Goal: Task Accomplishment & Management: Use online tool/utility

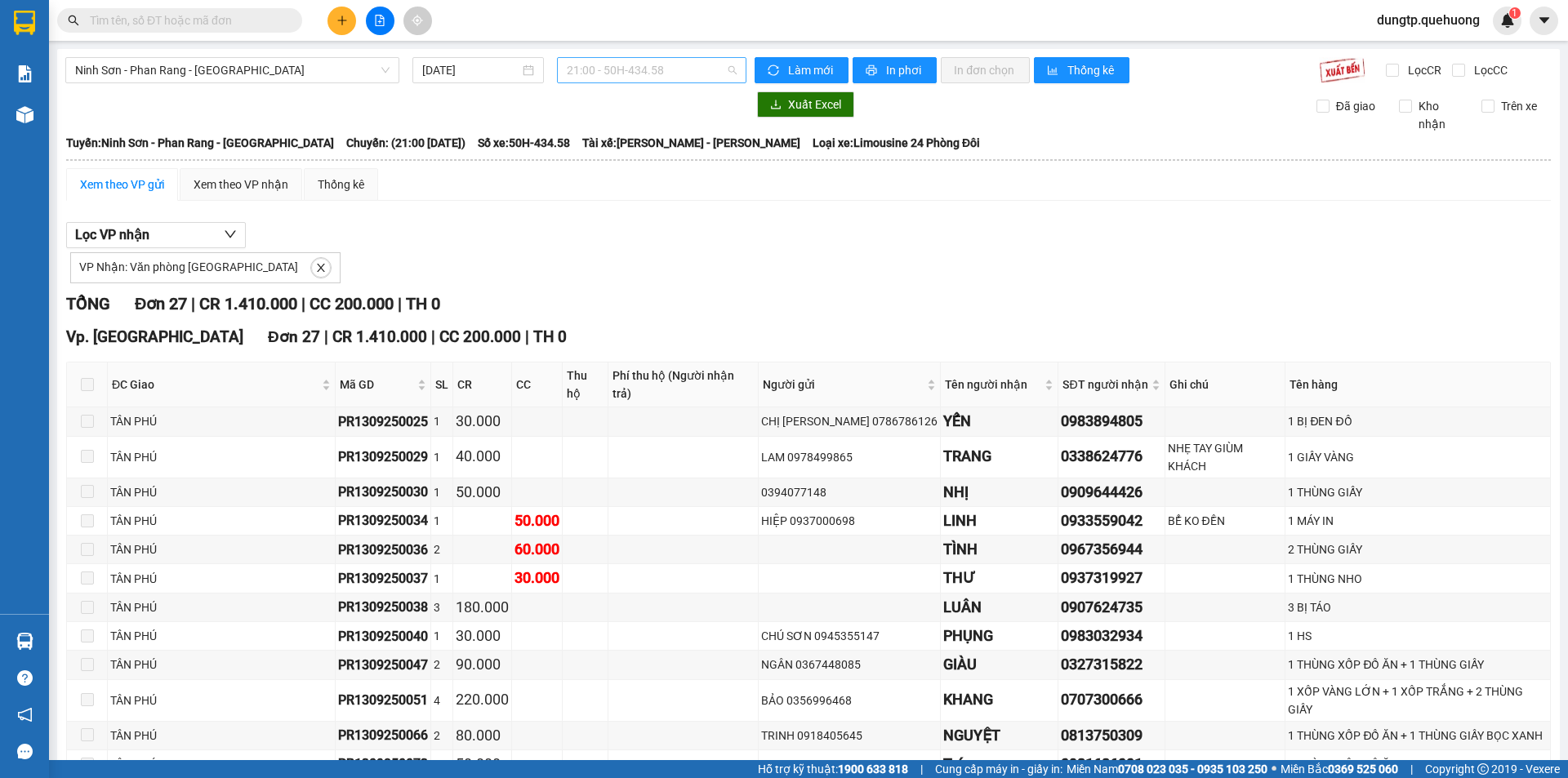
click at [725, 61] on span "21:00 - 50H-434.58" at bounding box center [652, 70] width 169 height 24
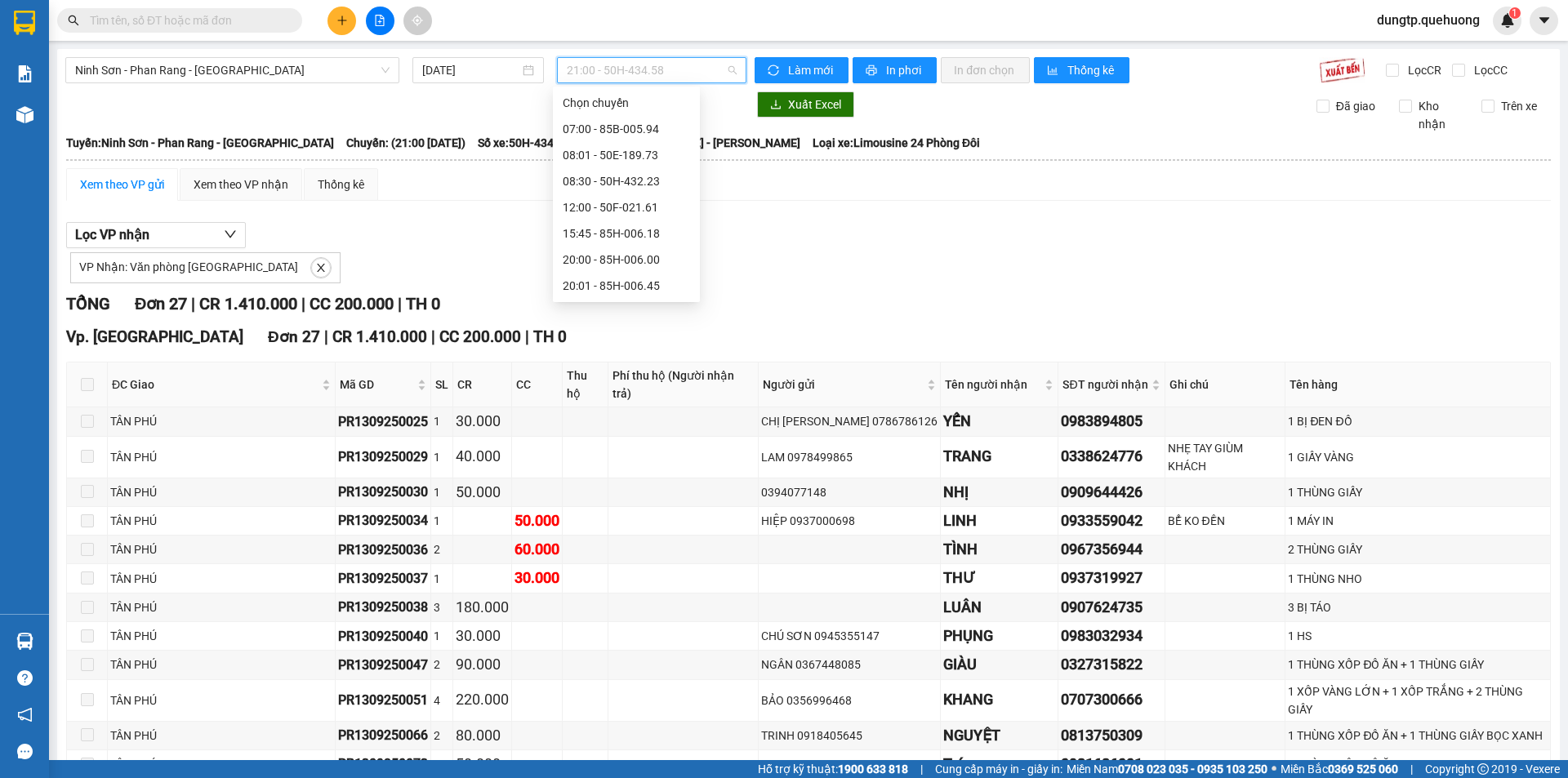
click at [624, 355] on div "21:30 - 85F-000.77" at bounding box center [626, 364] width 128 height 18
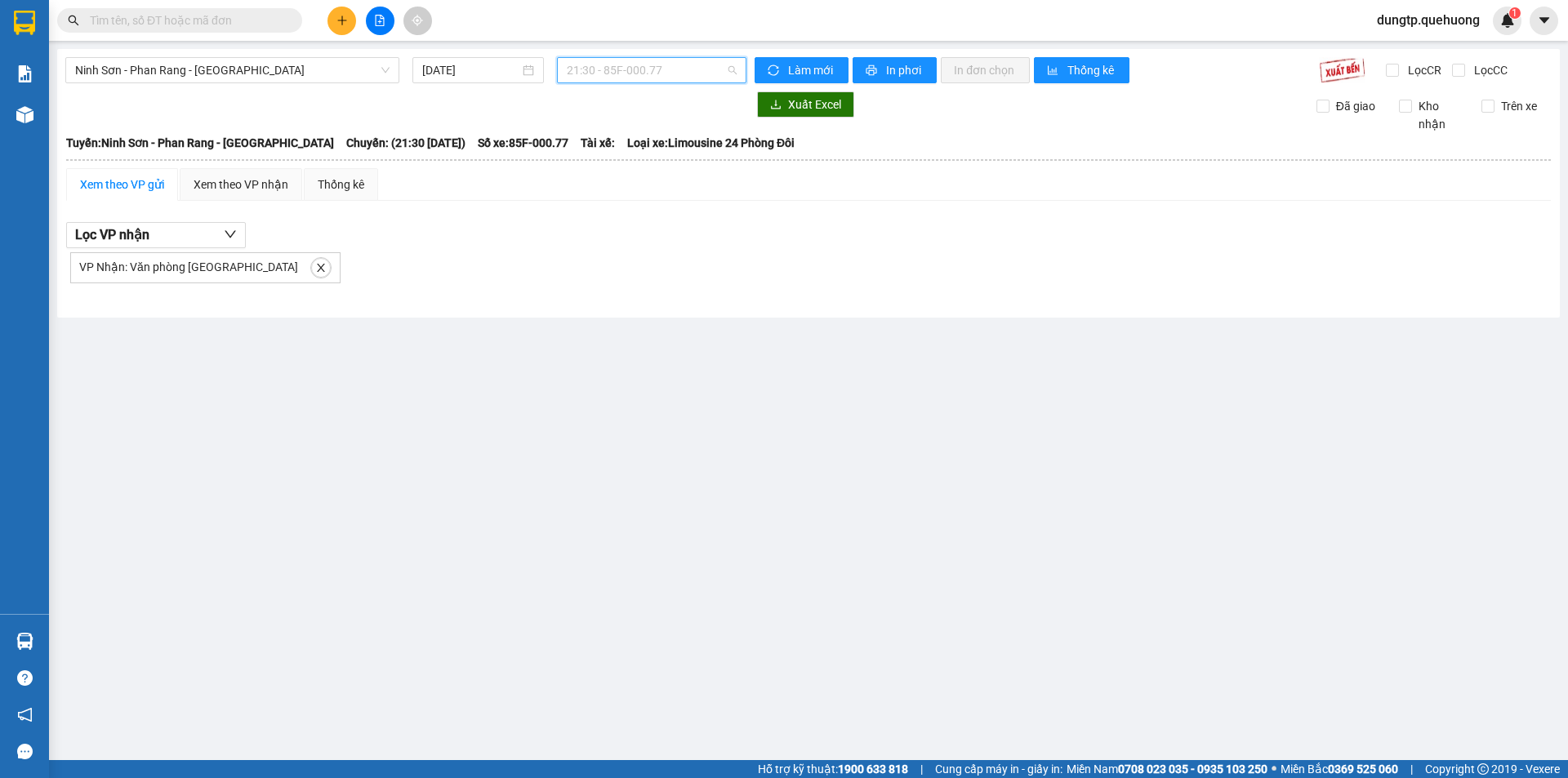
drag, startPoint x: 680, startPoint y: 65, endPoint x: 668, endPoint y: 162, distance: 97.7
click at [680, 65] on span "21:30 - 85F-000.77" at bounding box center [652, 70] width 169 height 24
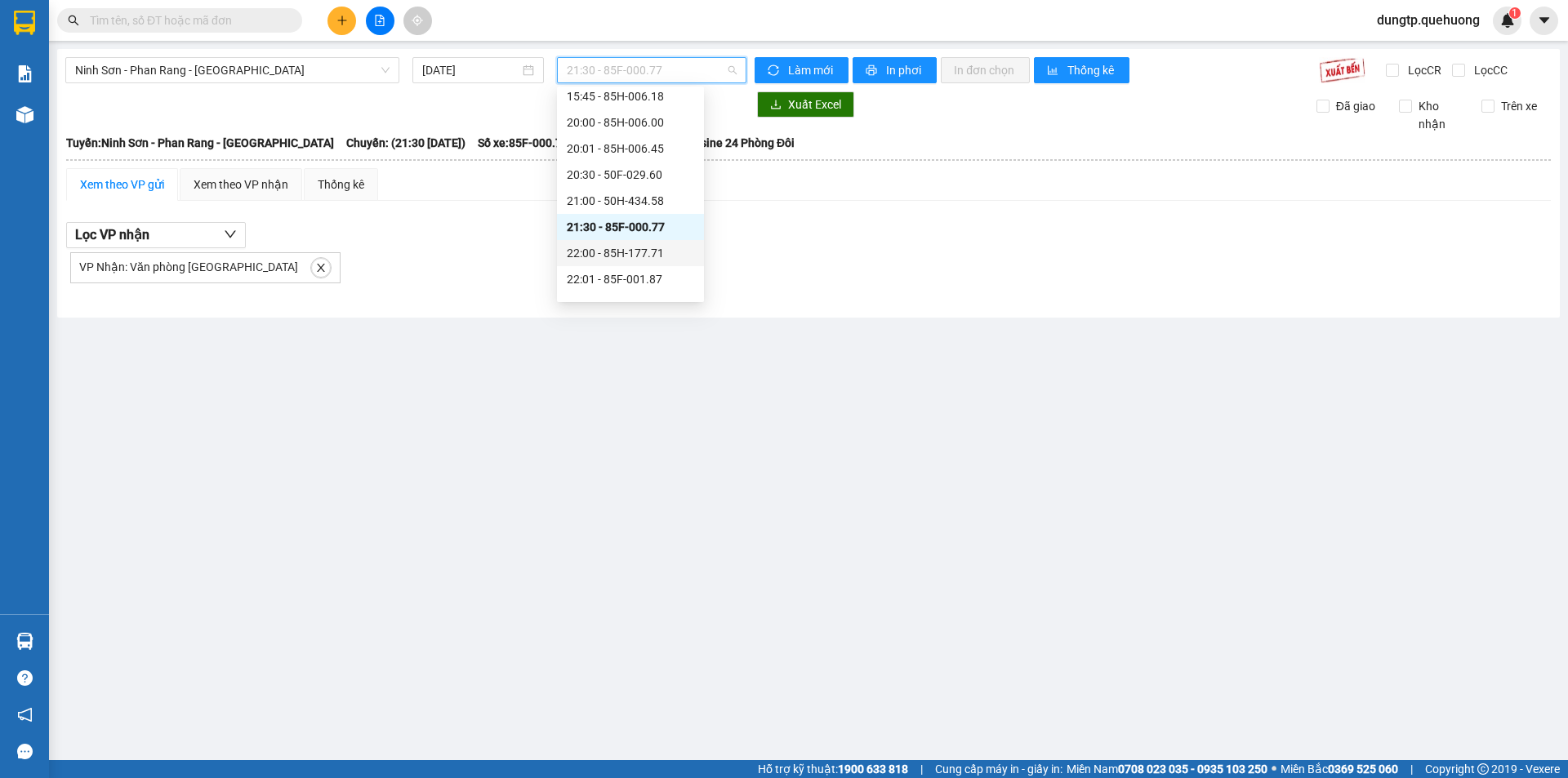
scroll to position [156, 0]
click at [631, 229] on div "22:00 - 85H-177.71" at bounding box center [631, 233] width 128 height 18
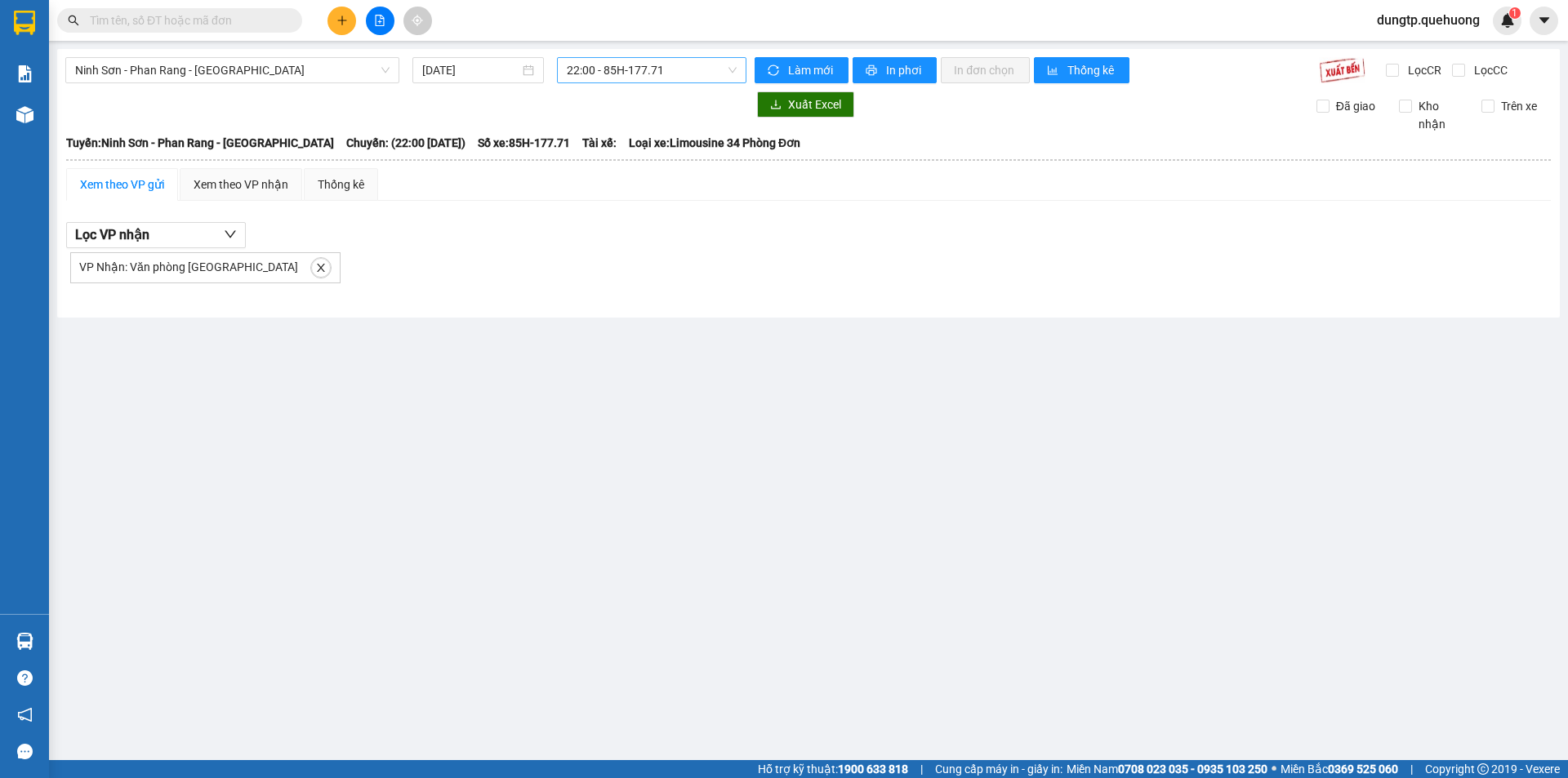
drag, startPoint x: 668, startPoint y: 54, endPoint x: 664, endPoint y: 62, distance: 8.9
click at [668, 53] on div "Ninh Sơn - Phan Rang - Miền Tây [DATE] 22:00 - 85H-177.71 Làm mới In phơi In đơ…" at bounding box center [808, 183] width 1502 height 269
click at [664, 63] on span "22:00 - 85H-177.71" at bounding box center [652, 70] width 169 height 24
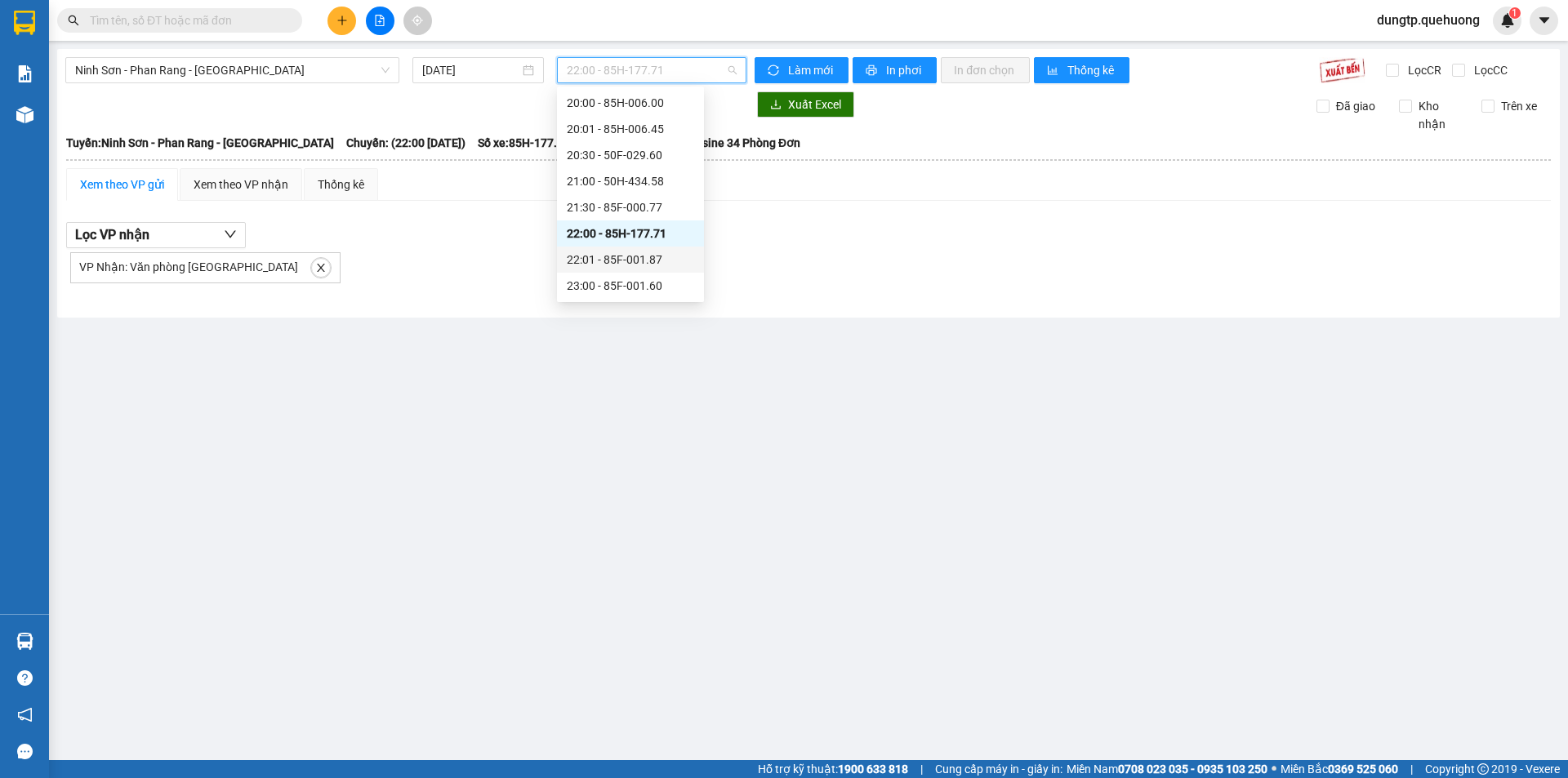
click at [644, 261] on div "22:01 - 85F-001.87" at bounding box center [631, 259] width 128 height 18
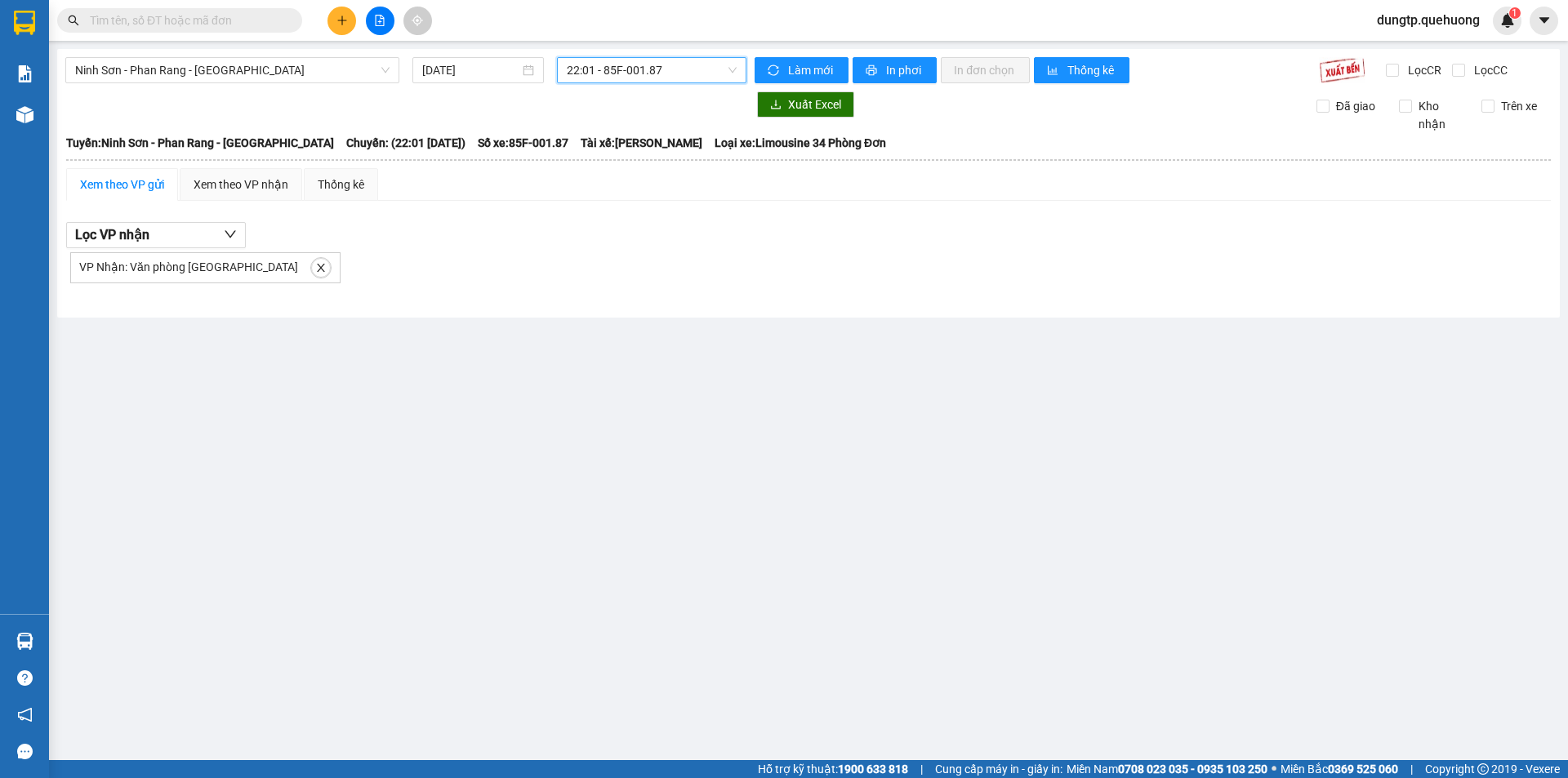
click at [667, 64] on span "22:01 - 85F-001.87" at bounding box center [652, 70] width 169 height 24
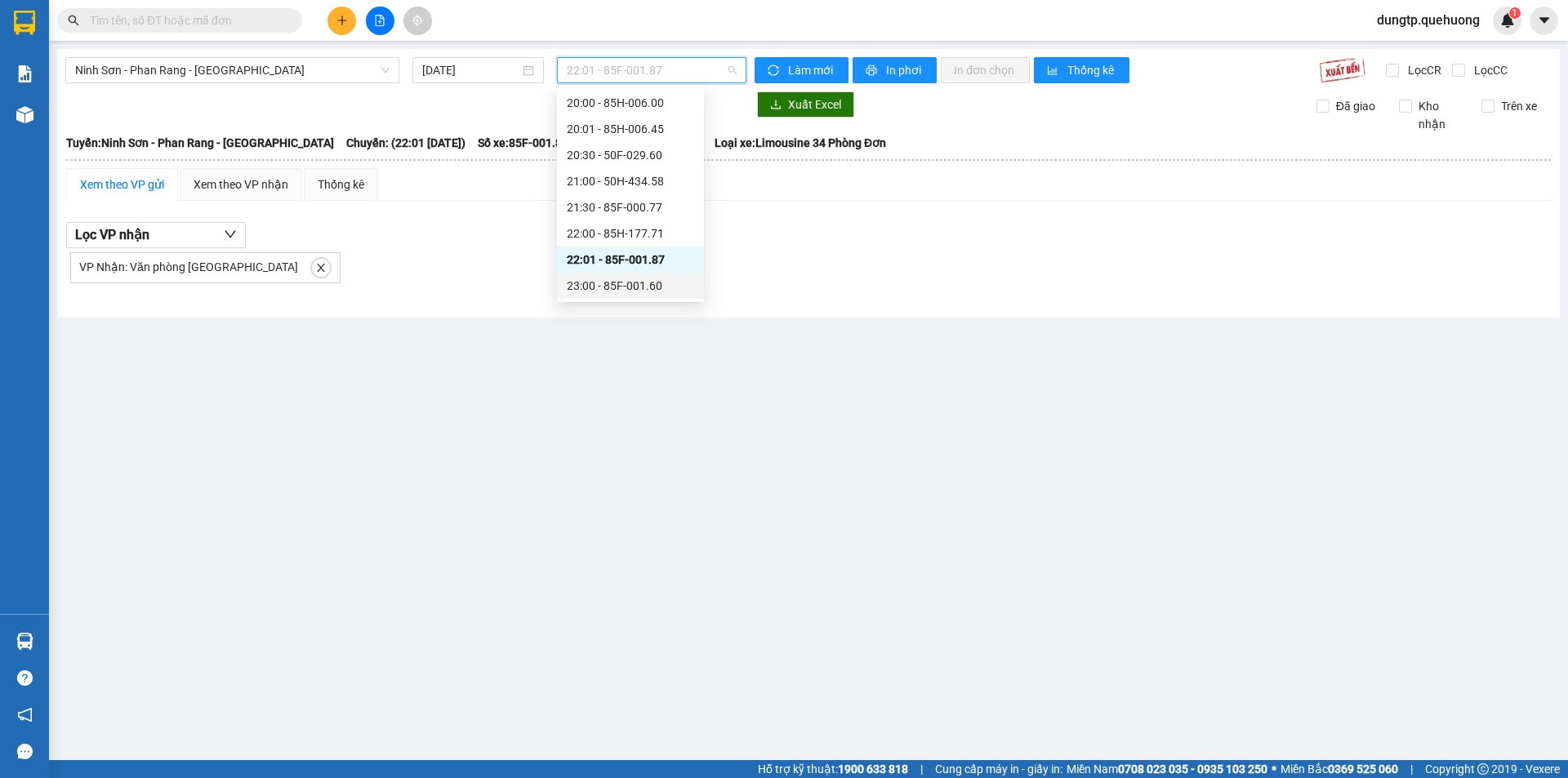
click at [642, 281] on div "23:00 - 85F-001.60" at bounding box center [631, 286] width 128 height 18
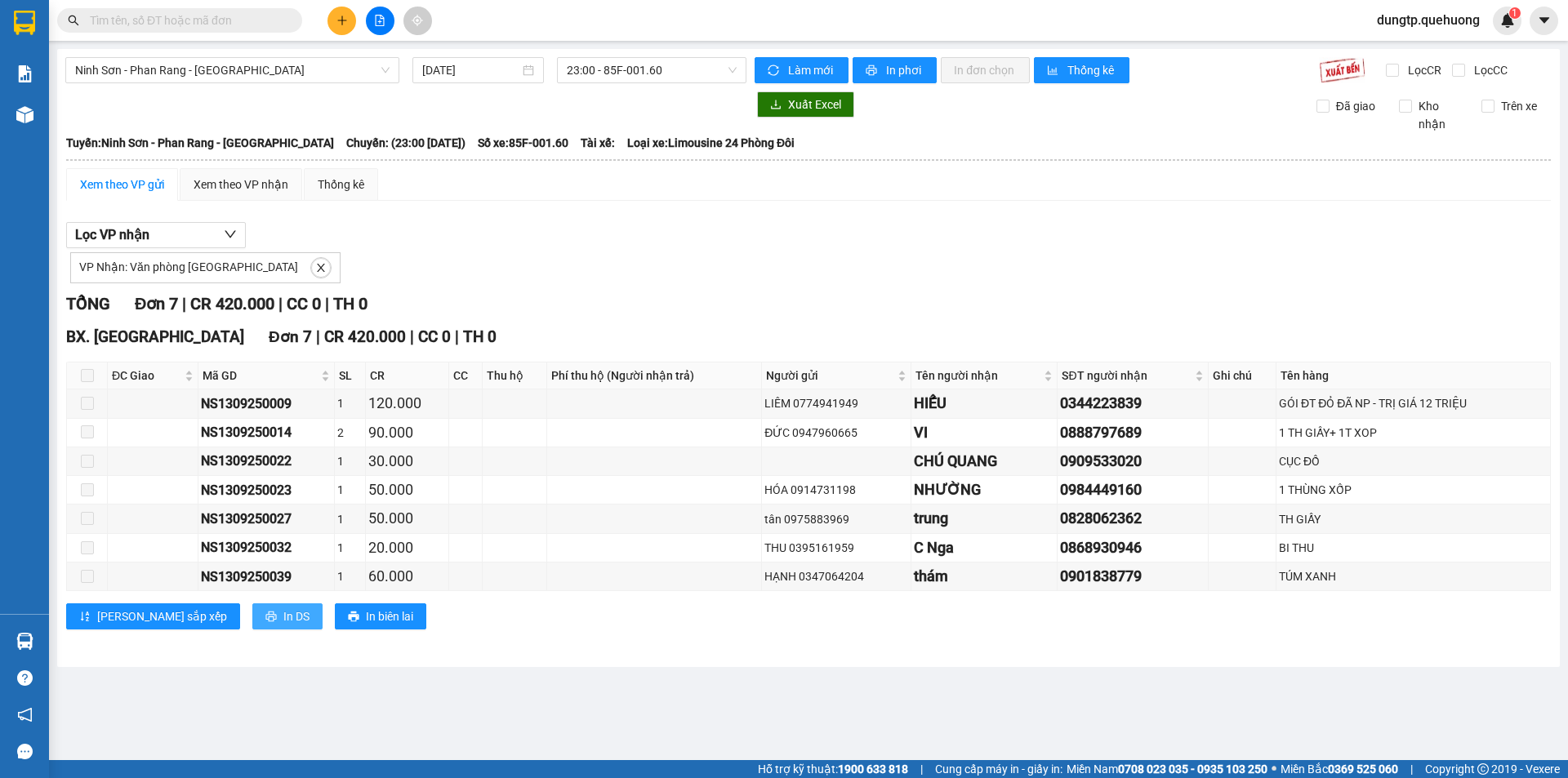
click at [283, 620] on span "In DS" at bounding box center [296, 616] width 26 height 18
click at [181, 239] on button "Lọc VP nhận" at bounding box center [156, 235] width 180 height 26
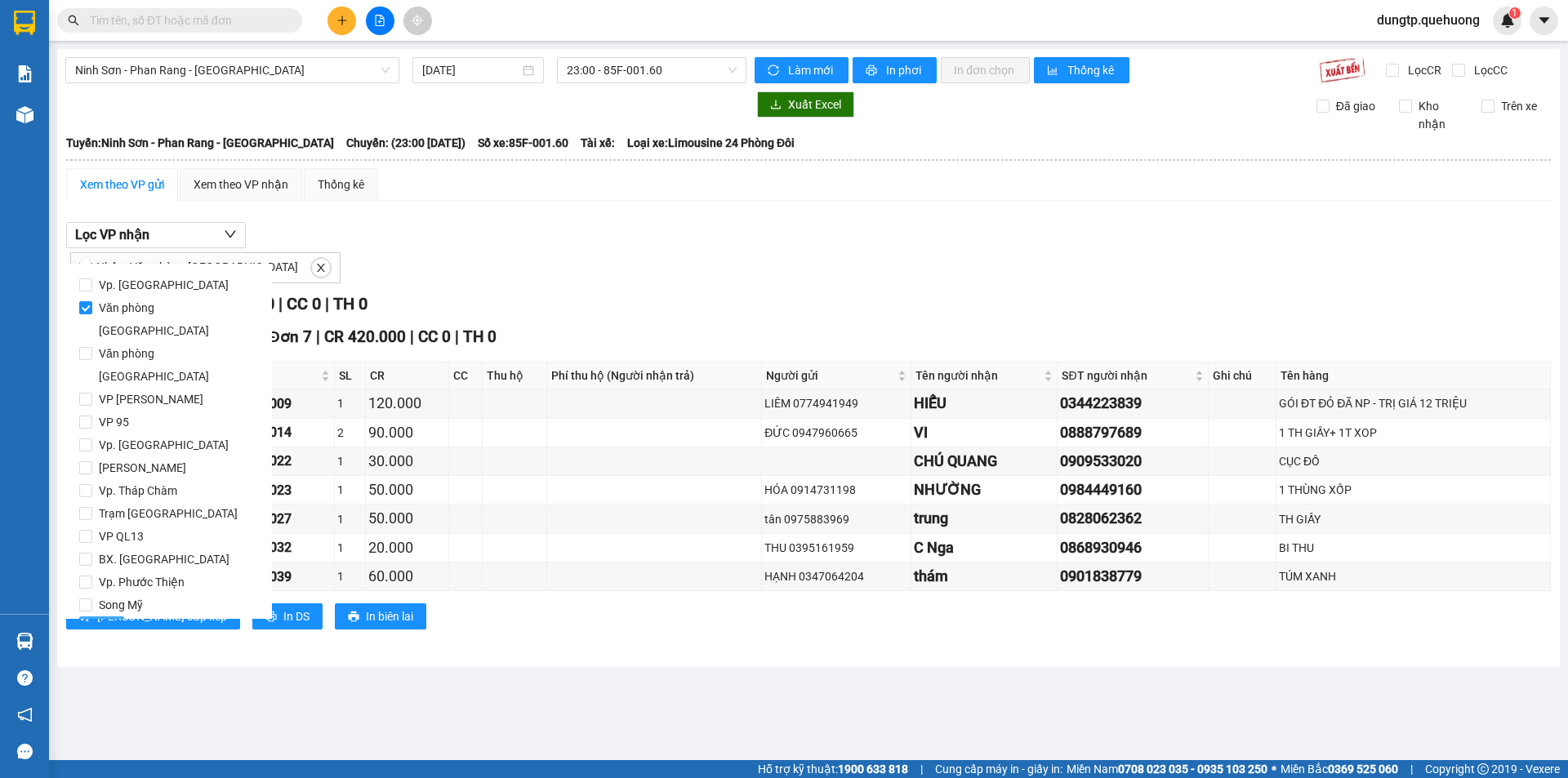
click at [104, 620] on span "Lọc" at bounding box center [101, 629] width 18 height 18
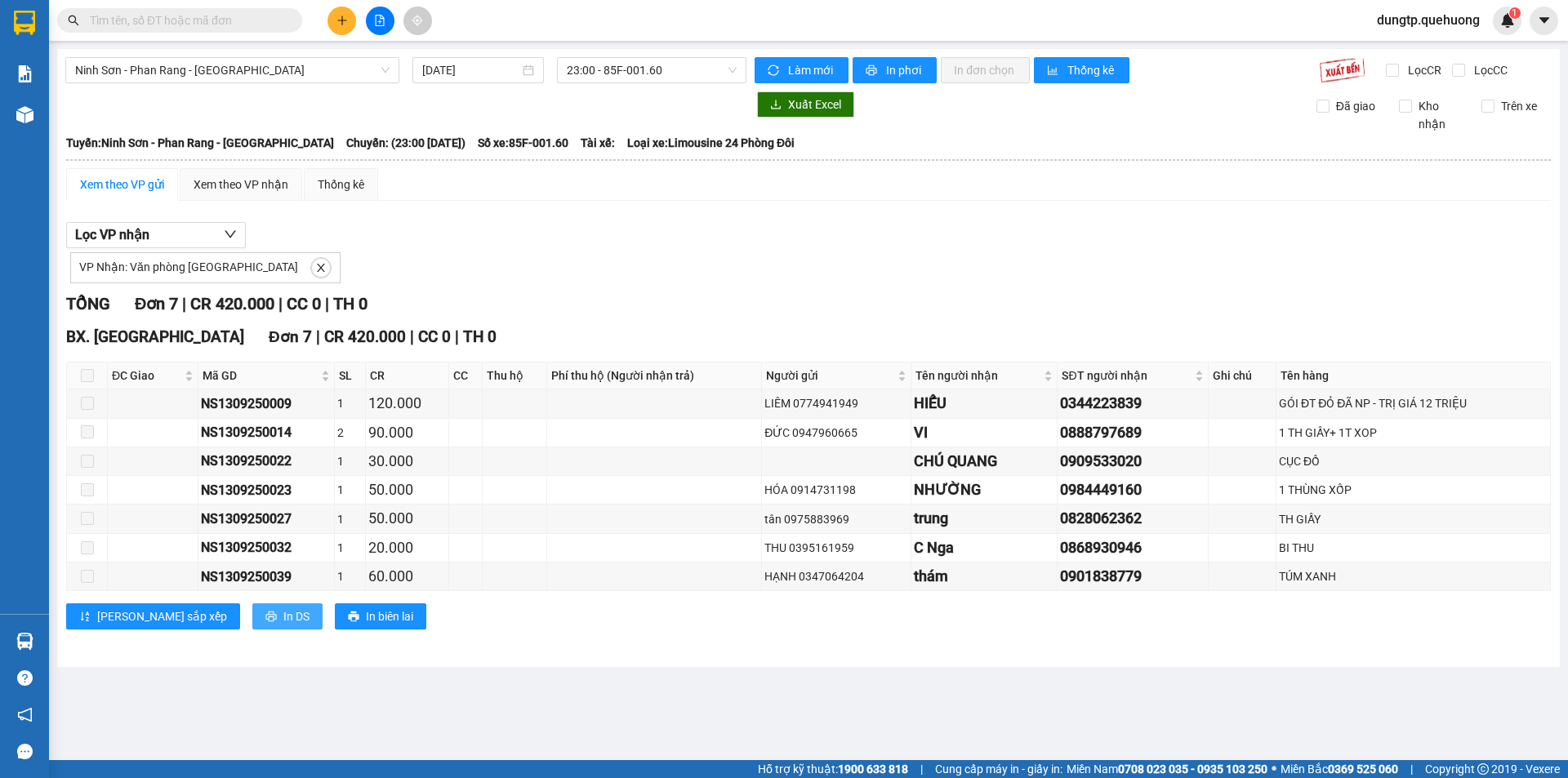
click at [283, 616] on span "In DS" at bounding box center [296, 616] width 26 height 18
